Goal: Task Accomplishment & Management: Complete application form

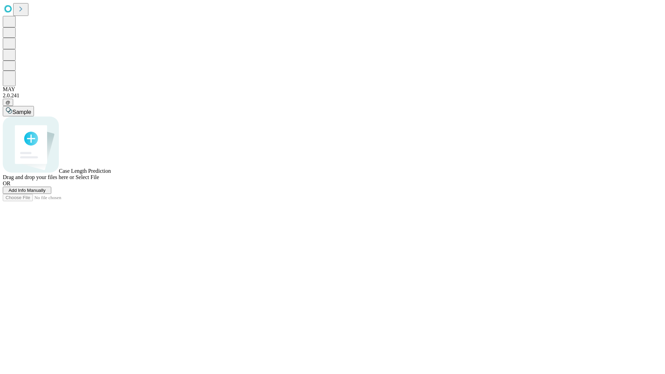
click at [46, 193] on span "Add Info Manually" at bounding box center [27, 190] width 37 height 5
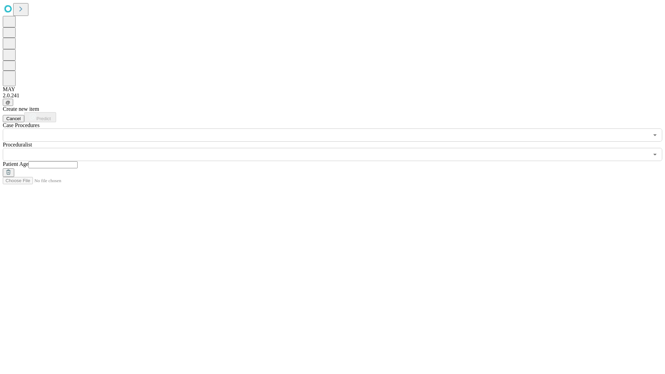
click at [78, 161] on input "text" at bounding box center [52, 164] width 49 height 7
type input "**"
click at [338, 148] on input "text" at bounding box center [326, 154] width 646 height 13
